Goal: Task Accomplishment & Management: Use online tool/utility

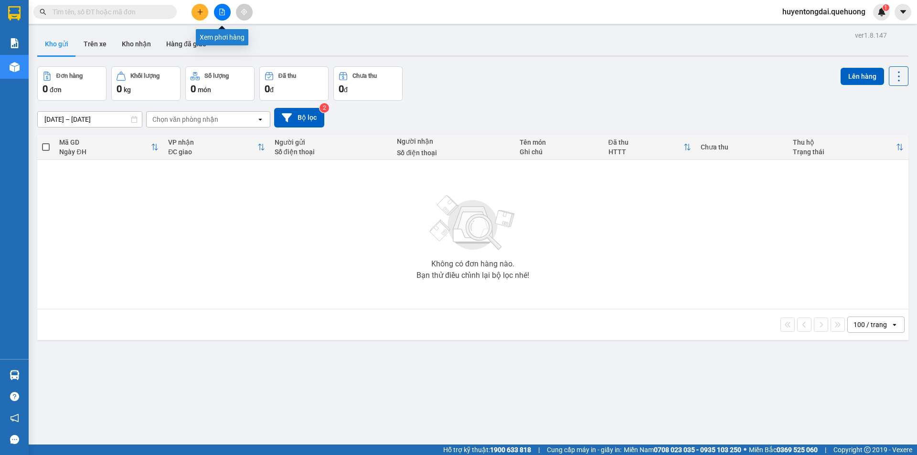
click at [218, 11] on button at bounding box center [222, 12] width 17 height 17
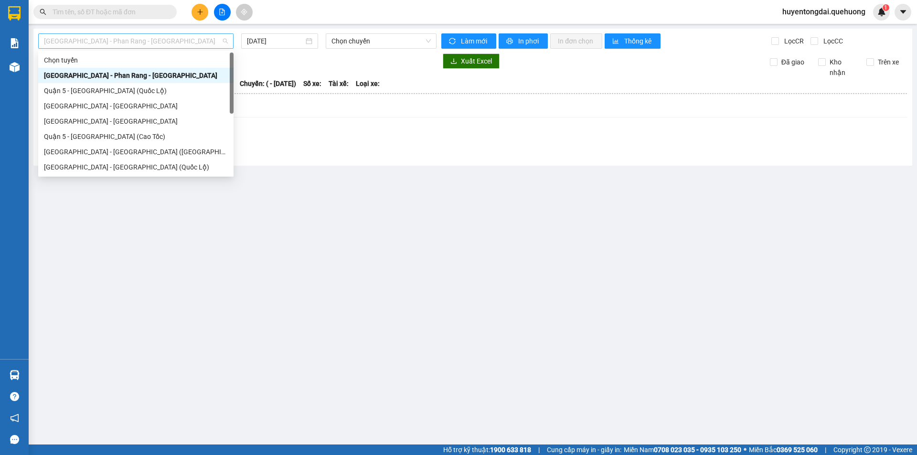
click at [146, 45] on span "[GEOGRAPHIC_DATA] - Phan Rang - [GEOGRAPHIC_DATA]" at bounding box center [136, 41] width 184 height 14
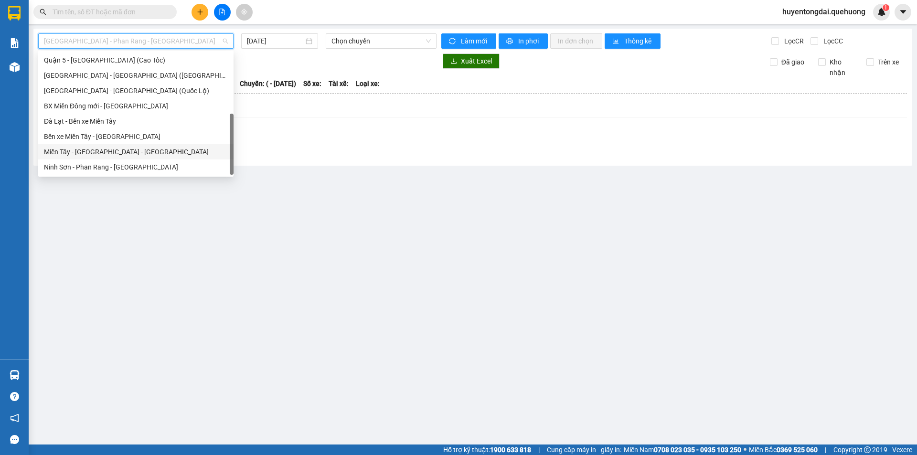
click at [90, 153] on div "Miền Tây - [GEOGRAPHIC_DATA] - [GEOGRAPHIC_DATA]" at bounding box center [136, 152] width 184 height 11
type input "[DATE]"
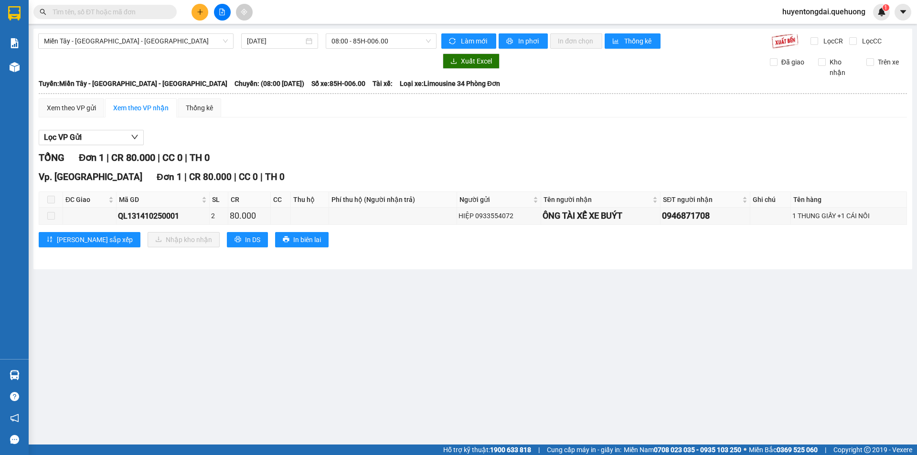
click at [391, 32] on div "Miền Tây - [GEOGRAPHIC_DATA] - [GEOGRAPHIC_DATA] [DATE] 08:00 - 85H-006.00 Làm …" at bounding box center [472, 149] width 878 height 241
click at [386, 38] on span "08:00 - 85H-006.00" at bounding box center [380, 41] width 99 height 14
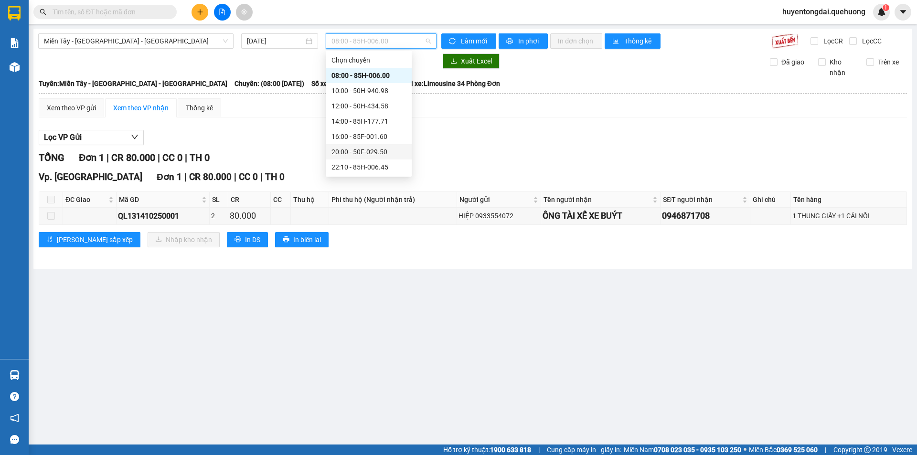
scroll to position [92, 0]
click at [348, 123] on div "23:06 - 50E-189.73" at bounding box center [368, 121] width 74 height 11
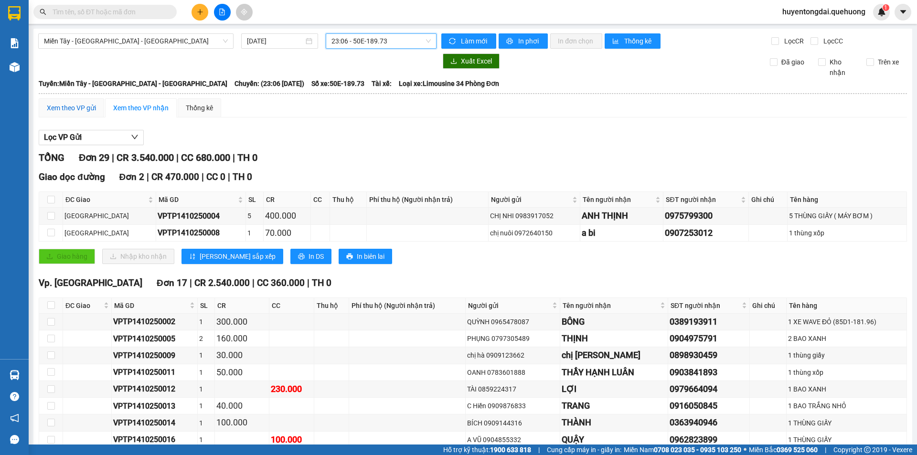
click at [72, 110] on div "Xem theo VP gửi" at bounding box center [71, 108] width 49 height 11
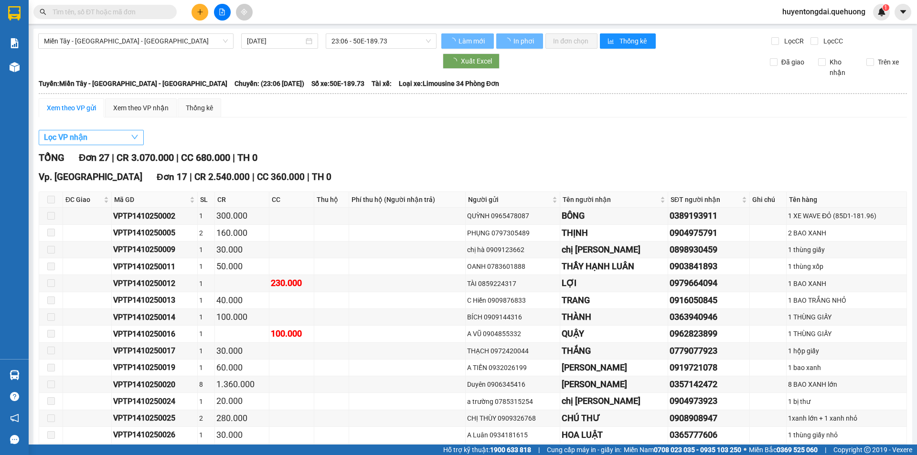
click at [90, 137] on button "Lọc VP nhận" at bounding box center [91, 137] width 105 height 15
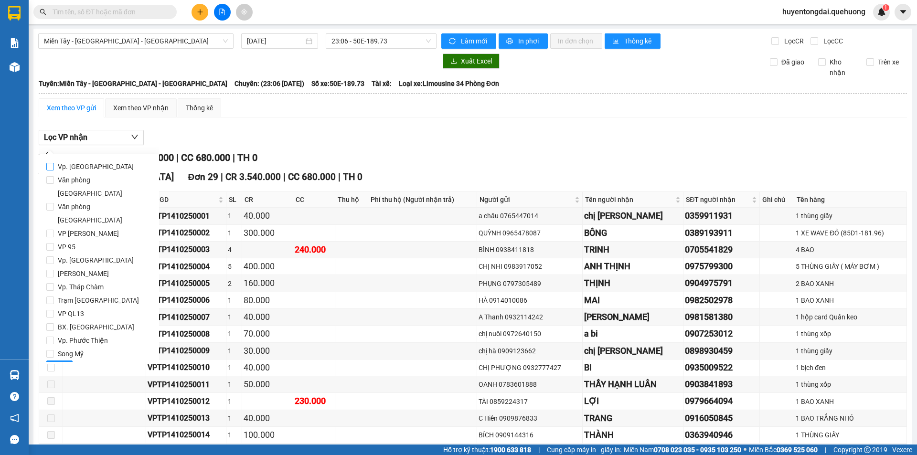
click at [51, 169] on input "Vp. [GEOGRAPHIC_DATA]" at bounding box center [50, 167] width 8 height 8
checkbox input "true"
click at [53, 360] on button "Lọc" at bounding box center [59, 367] width 26 height 15
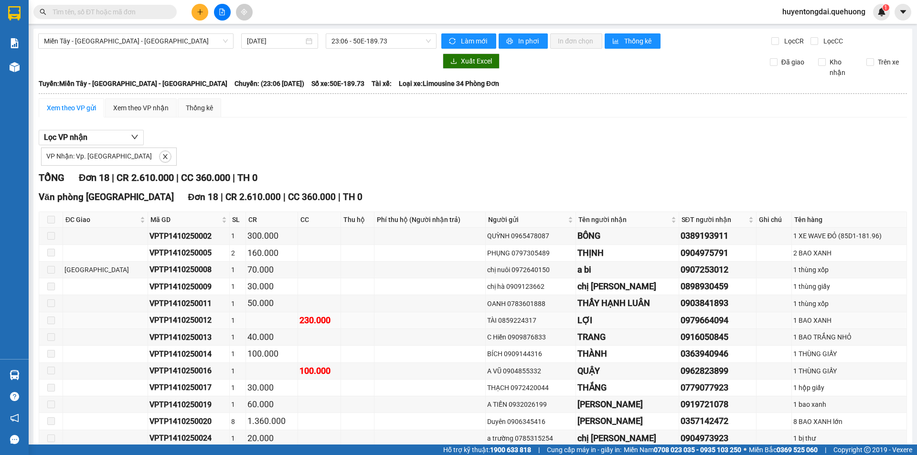
scroll to position [136, 0]
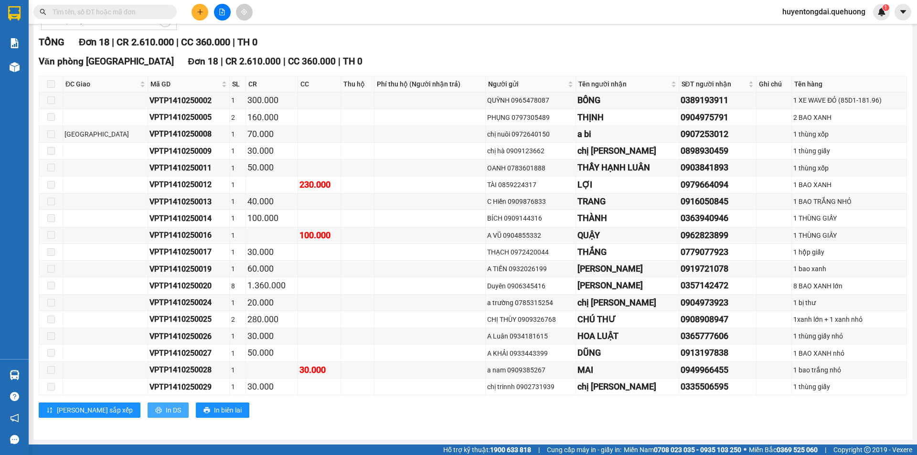
click at [148, 404] on button "In DS" at bounding box center [168, 409] width 41 height 15
